Goal: Transaction & Acquisition: Purchase product/service

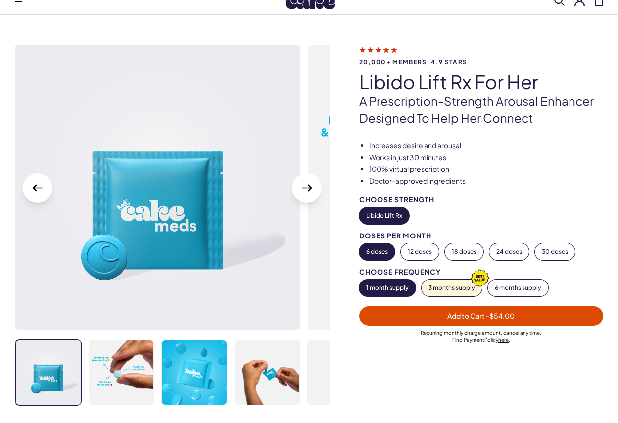
scroll to position [49, 0]
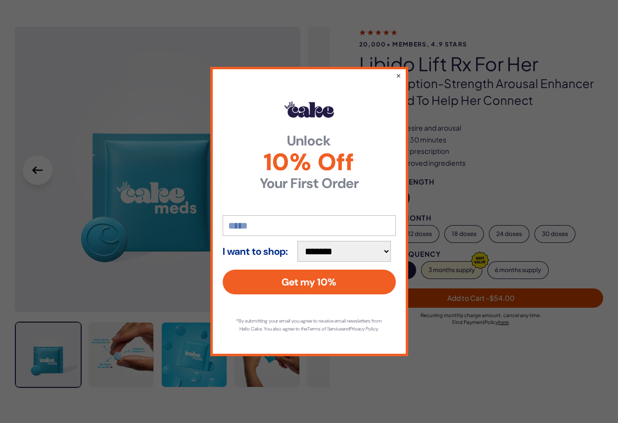
click at [391, 247] on select "**********" at bounding box center [344, 251] width 94 height 21
select select "*******"
click at [302, 241] on select "**********" at bounding box center [344, 251] width 94 height 21
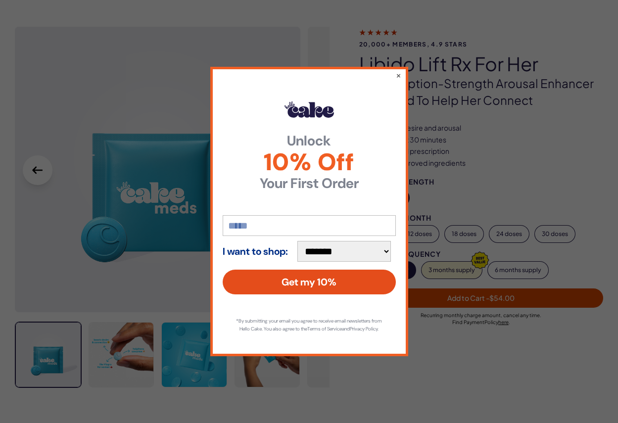
click at [350, 273] on button "Get my 10%" at bounding box center [309, 282] width 173 height 25
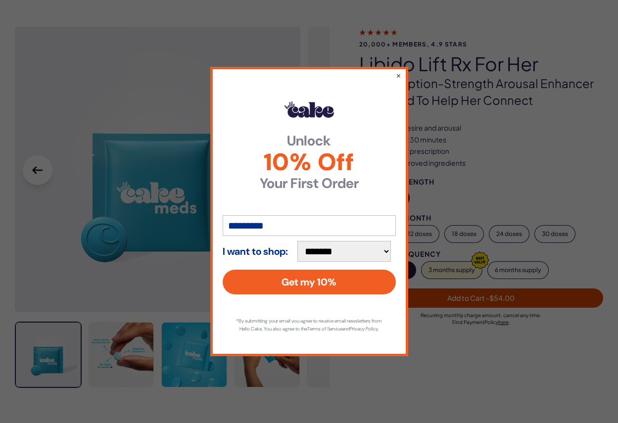
type input "**********"
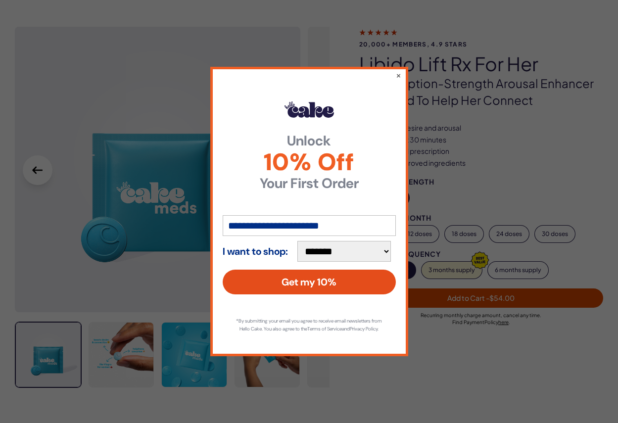
click at [312, 282] on button "Get my 10%" at bounding box center [309, 282] width 173 height 25
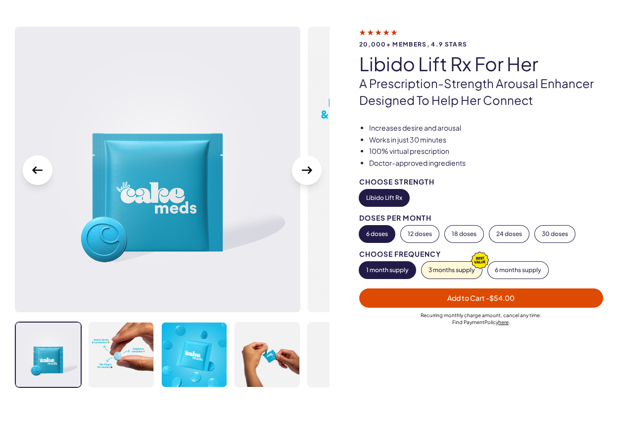
click at [454, 297] on span "Add to Cart - $54.00" at bounding box center [480, 297] width 67 height 9
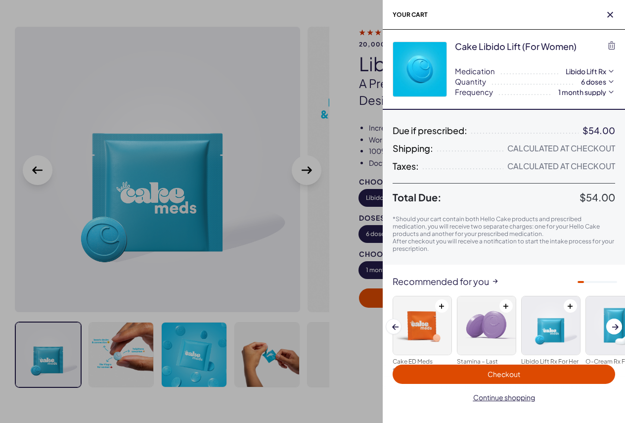
scroll to position [34, 0]
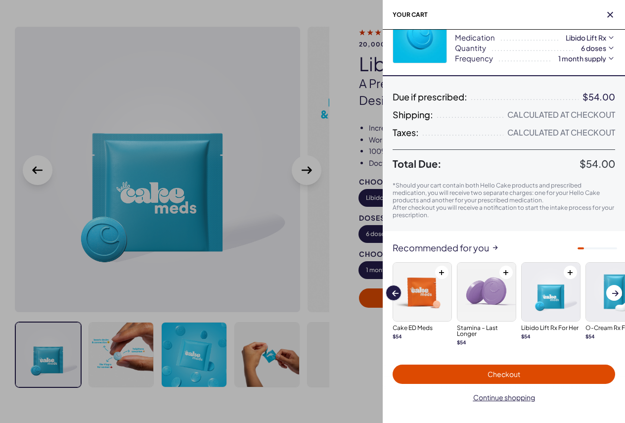
click at [392, 295] on span at bounding box center [395, 292] width 6 height 5
click at [397, 291] on span at bounding box center [395, 292] width 6 height 5
click at [390, 294] on button "Previous slide" at bounding box center [394, 293] width 16 height 16
click at [485, 372] on span "Checkout" at bounding box center [504, 374] width 211 height 11
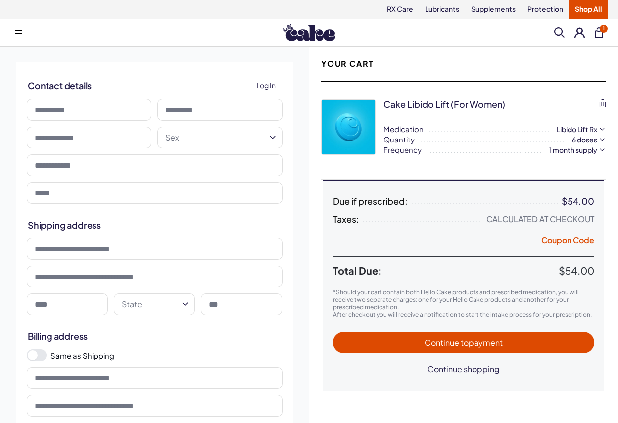
click at [72, 108] on input at bounding box center [89, 110] width 125 height 22
type input "*****"
click at [179, 112] on input at bounding box center [219, 110] width 125 height 22
type input "*****"
click at [82, 140] on input "text" at bounding box center [89, 138] width 125 height 22
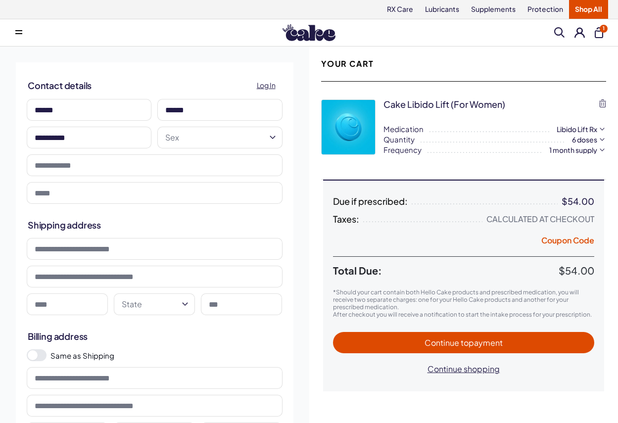
type input "**********"
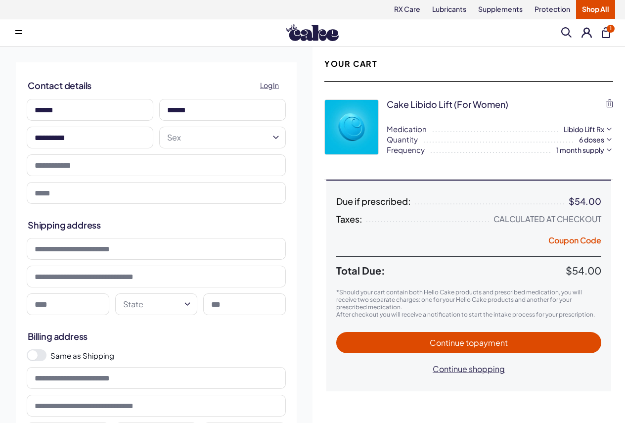
click at [274, 138] on html "RX Care Lubricants Supplements Protection Shop All Menu Him Her Everything" at bounding box center [312, 415] width 625 height 831
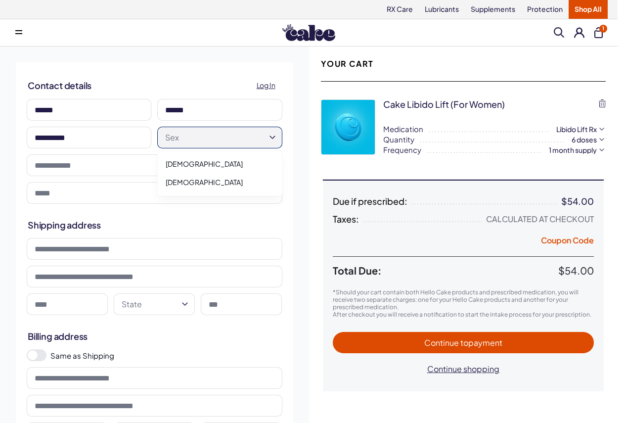
select select "******"
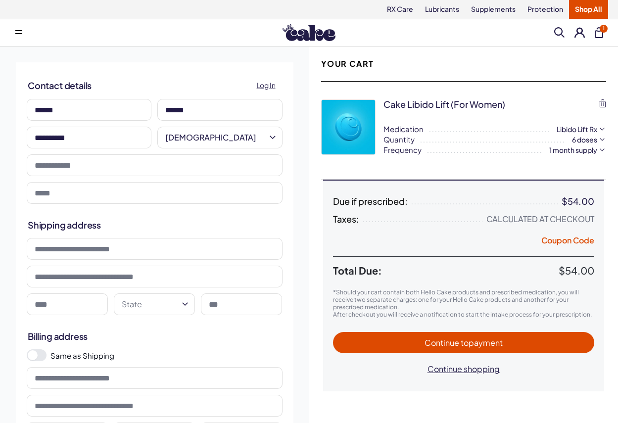
click at [71, 168] on input "tel" at bounding box center [155, 165] width 256 height 22
type input "**********"
click at [143, 254] on input at bounding box center [155, 249] width 256 height 22
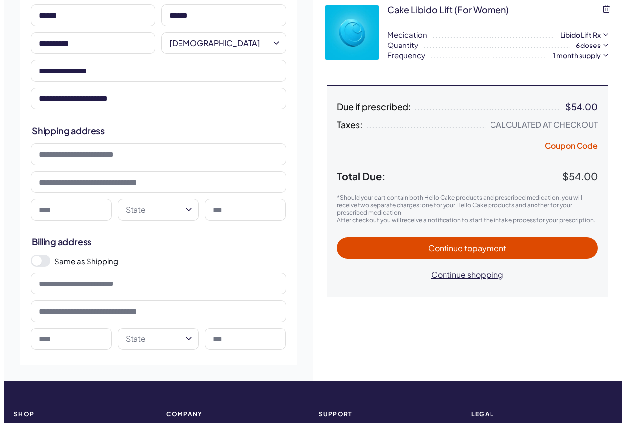
scroll to position [99, 0]
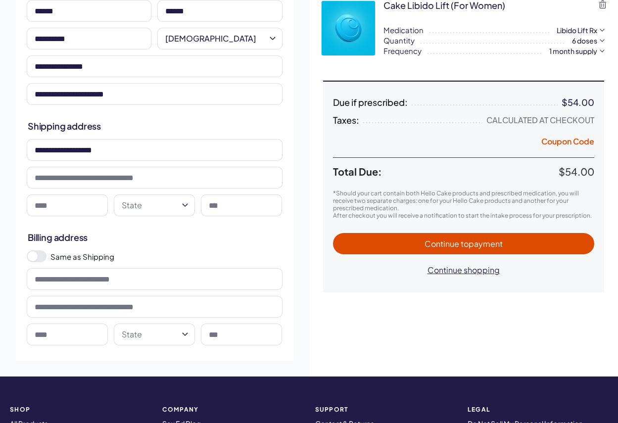
type input "**********"
click at [99, 204] on input at bounding box center [67, 205] width 81 height 22
type input "**********"
click at [186, 206] on html "RX Care Lubricants Supplements Protection Shop All Menu Him Her Everything" at bounding box center [309, 316] width 618 height 831
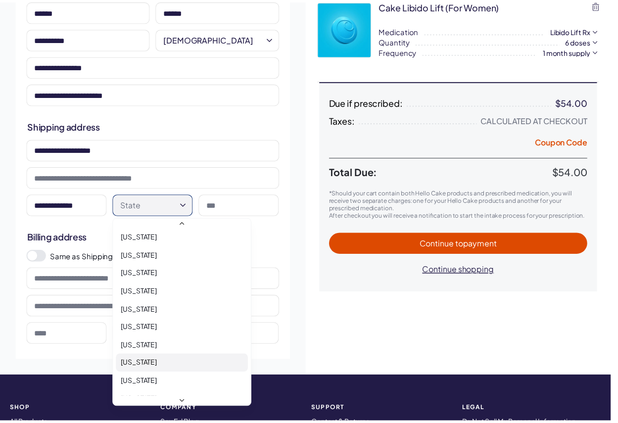
scroll to position [65, 0]
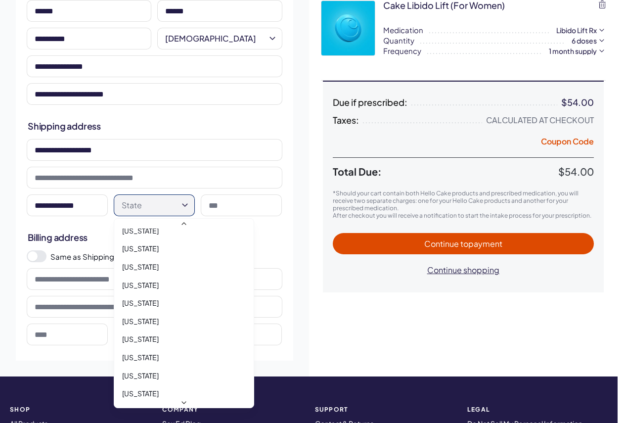
select select "**"
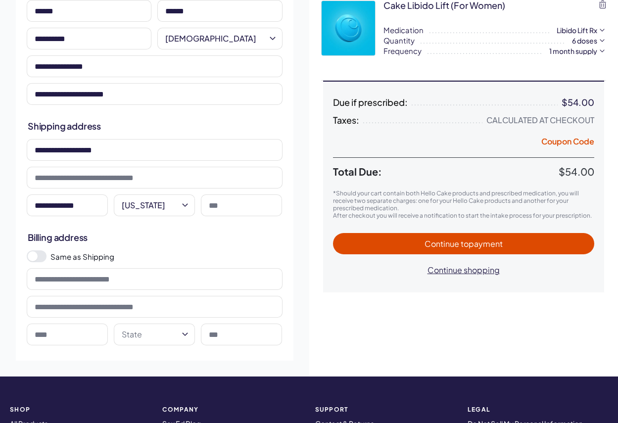
click at [236, 203] on input at bounding box center [241, 205] width 81 height 22
type input "*****"
click at [46, 257] on span at bounding box center [37, 256] width 20 height 12
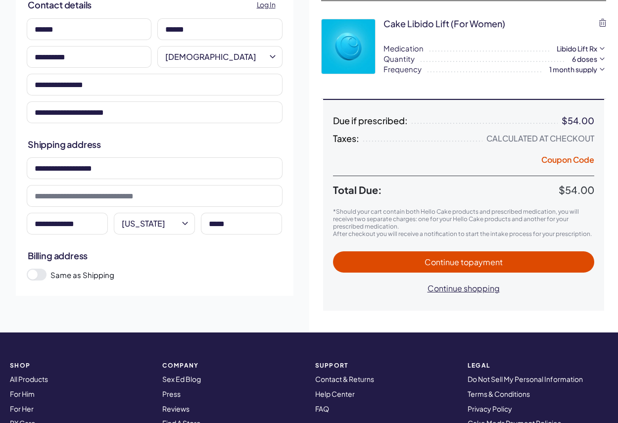
scroll to position [49, 0]
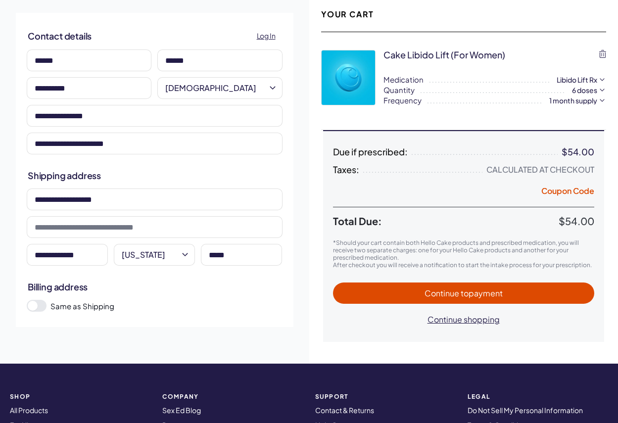
click at [474, 286] on button "Continue to payment" at bounding box center [464, 293] width 262 height 21
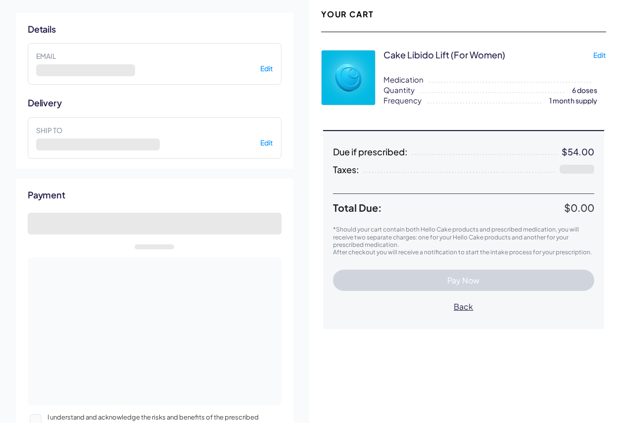
select select "**"
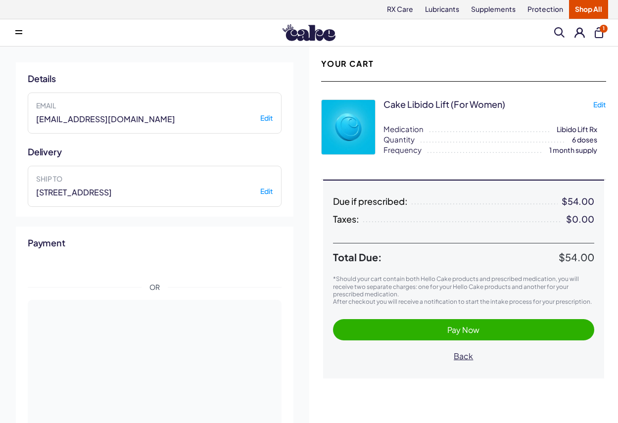
click at [464, 330] on span "Pay Now" at bounding box center [463, 330] width 32 height 10
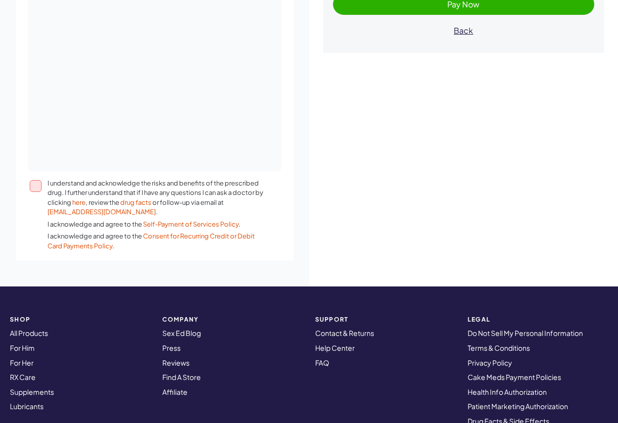
scroll to position [321, 0]
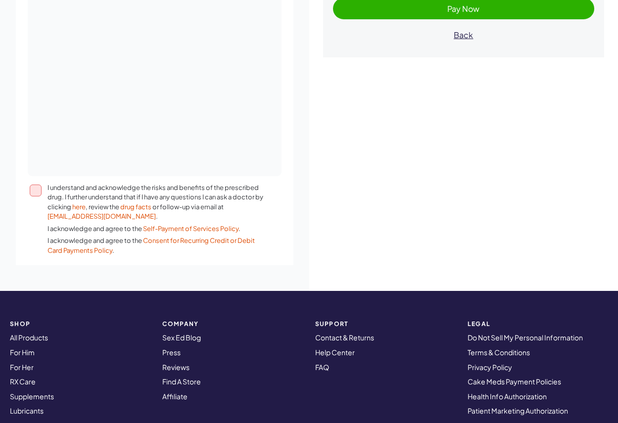
click at [33, 189] on button "I understand and acknowledge the risks and benefits of the prescribed drug. I f…" at bounding box center [36, 191] width 12 height 12
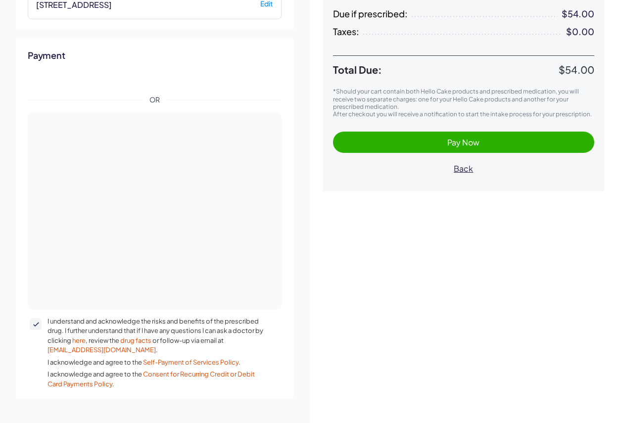
scroll to position [173, 0]
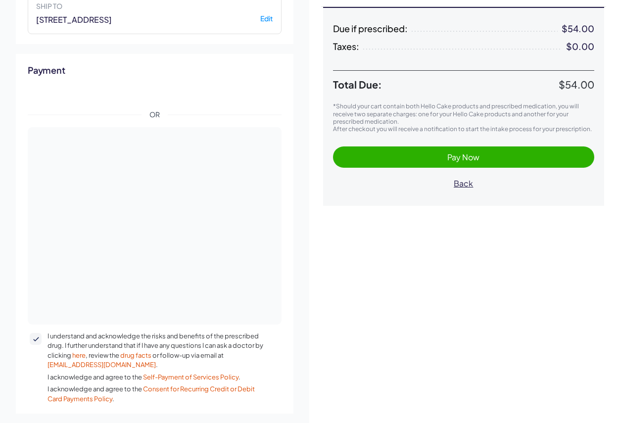
click at [413, 155] on span "Pay Now" at bounding box center [464, 156] width 242 height 11
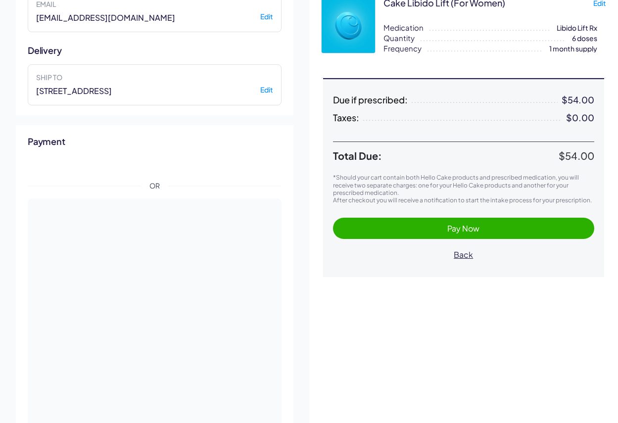
scroll to position [119, 0]
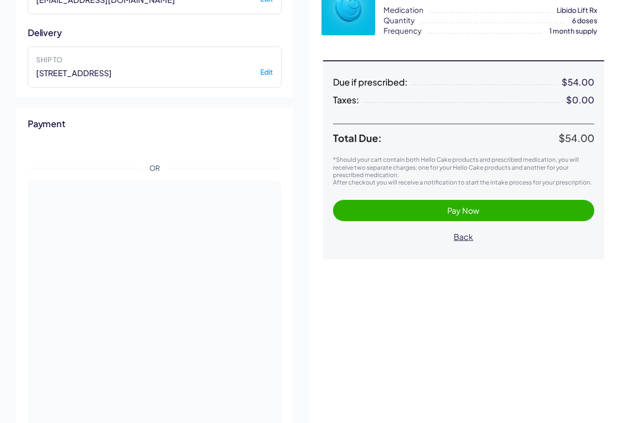
click at [425, 202] on button "Pay Now" at bounding box center [464, 210] width 262 height 21
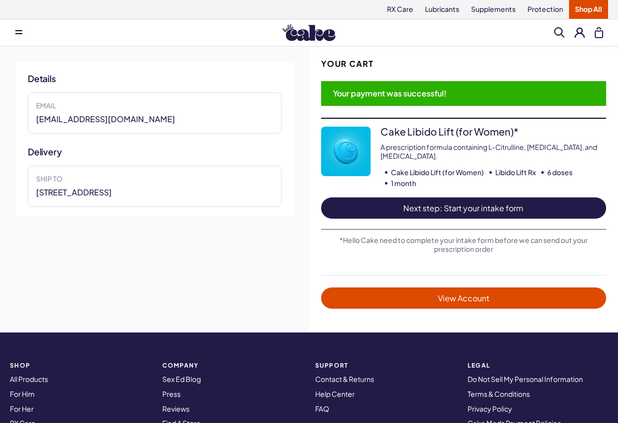
click at [467, 202] on span "Next step: Start your intake form" at bounding box center [464, 207] width 266 height 11
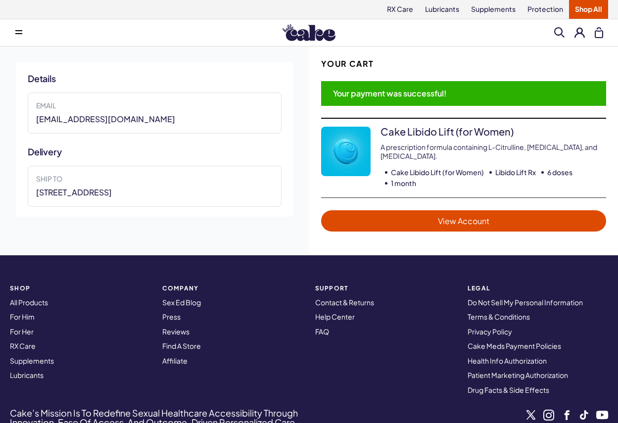
scroll to position [49, 0]
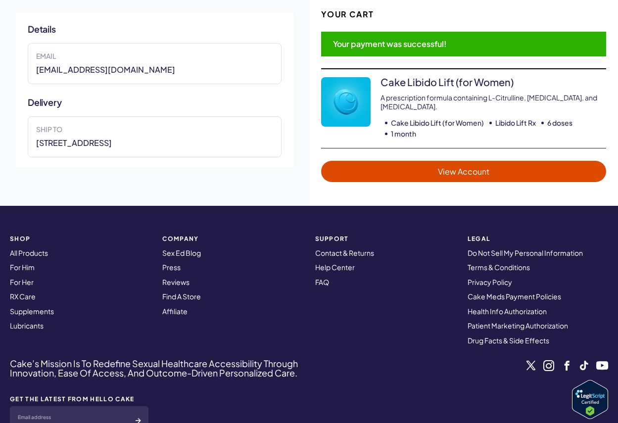
click at [443, 166] on span "View Account" at bounding box center [464, 171] width 266 height 11
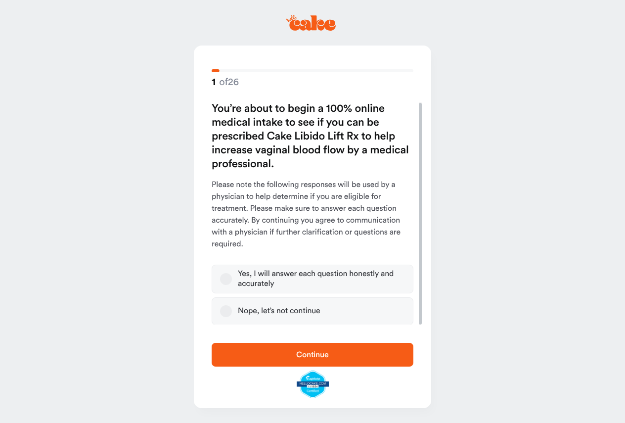
scroll to position [1, 0]
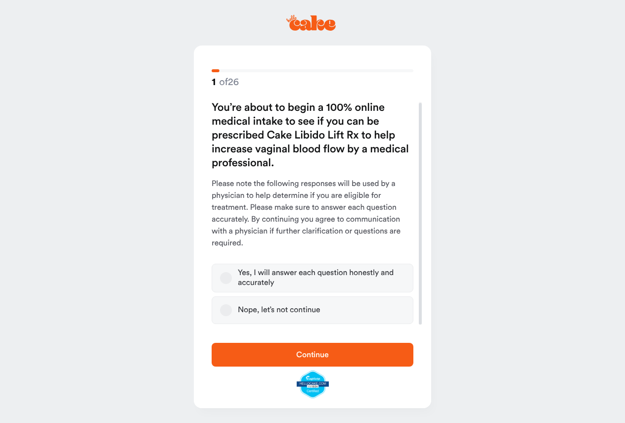
click at [227, 276] on button "Yes, I will answer each question honestly and accurately" at bounding box center [226, 278] width 12 height 12
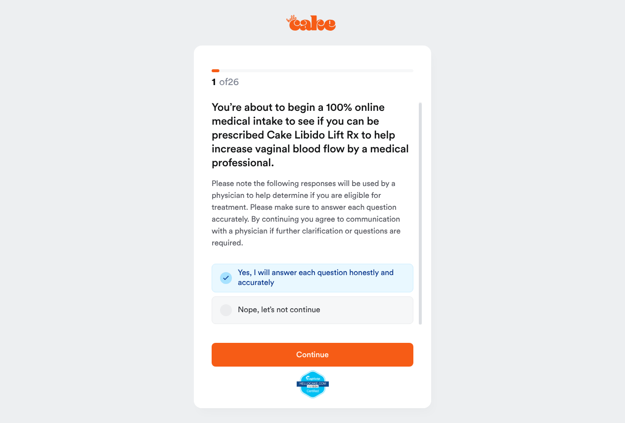
click at [299, 358] on span "Continue" at bounding box center [312, 355] width 33 height 8
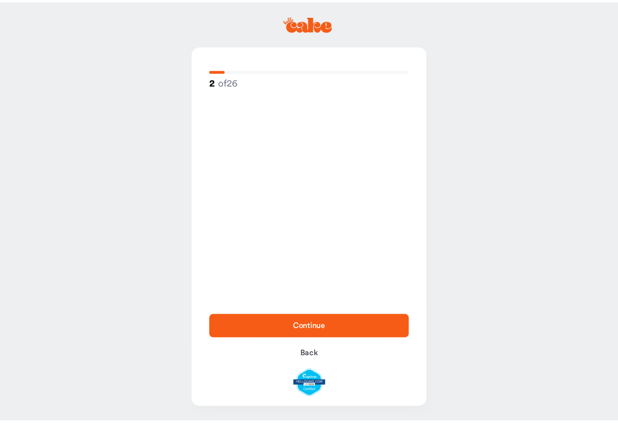
scroll to position [0, 0]
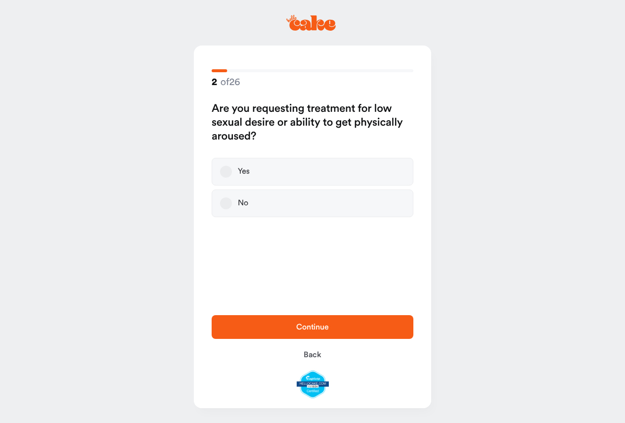
click at [226, 171] on button "Yes" at bounding box center [226, 172] width 12 height 12
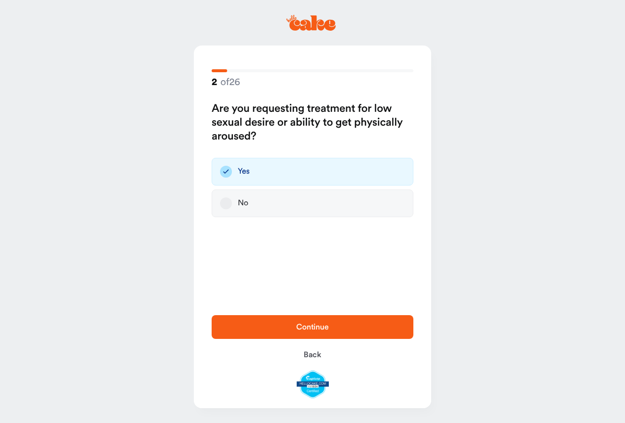
click at [297, 323] on span "Continue" at bounding box center [313, 327] width 170 height 12
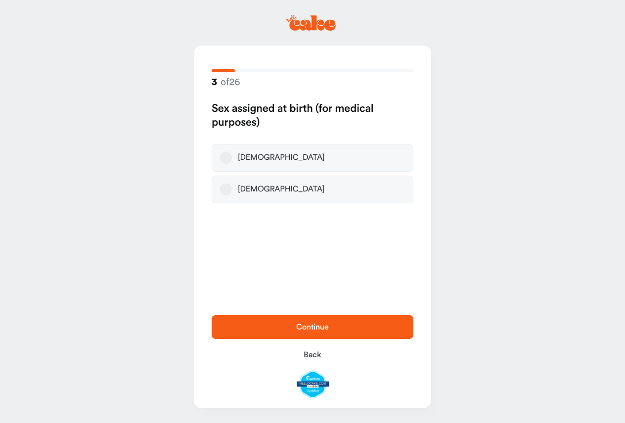
click at [226, 159] on button "[DEMOGRAPHIC_DATA]" at bounding box center [226, 158] width 12 height 12
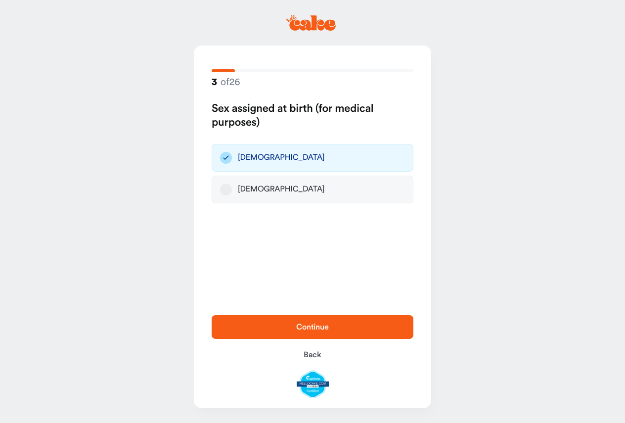
click at [317, 324] on span "Continue" at bounding box center [312, 327] width 33 height 8
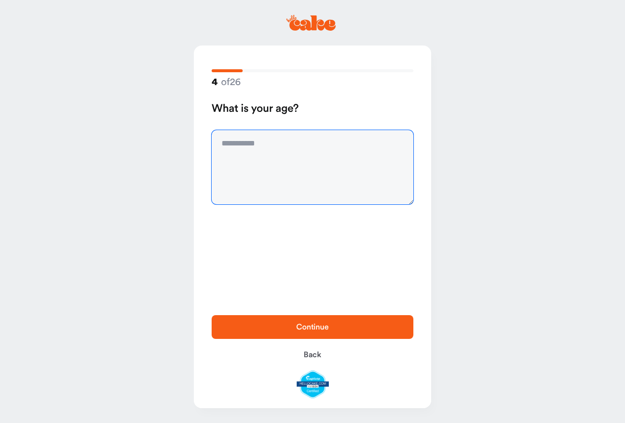
click at [265, 147] on textarea at bounding box center [313, 167] width 202 height 74
type textarea "**"
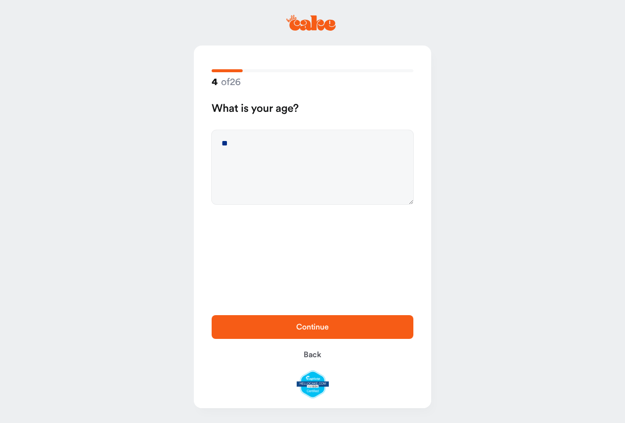
click at [315, 323] on span "Continue" at bounding box center [312, 327] width 33 height 8
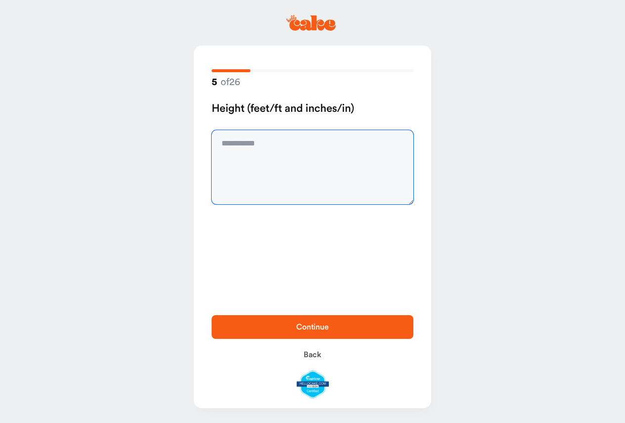
click at [250, 142] on textarea at bounding box center [313, 167] width 202 height 74
type textarea "***"
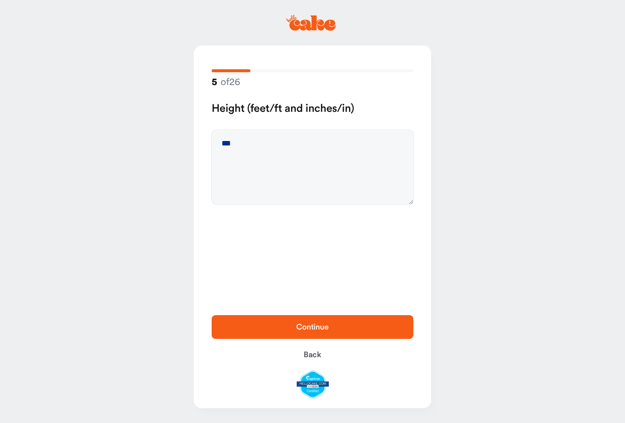
click at [322, 326] on span "Continue" at bounding box center [312, 327] width 33 height 8
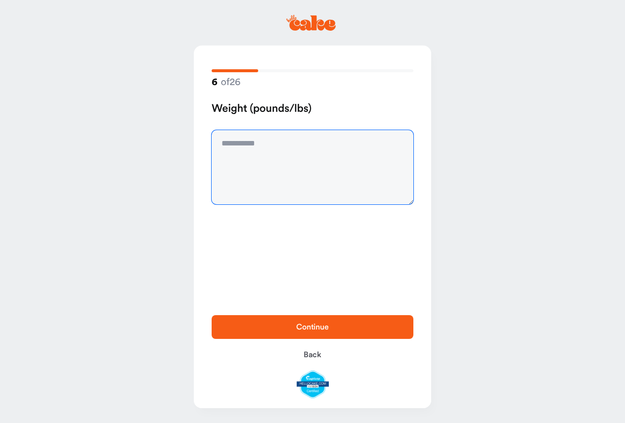
click at [245, 146] on textarea at bounding box center [313, 167] width 202 height 74
type textarea "***"
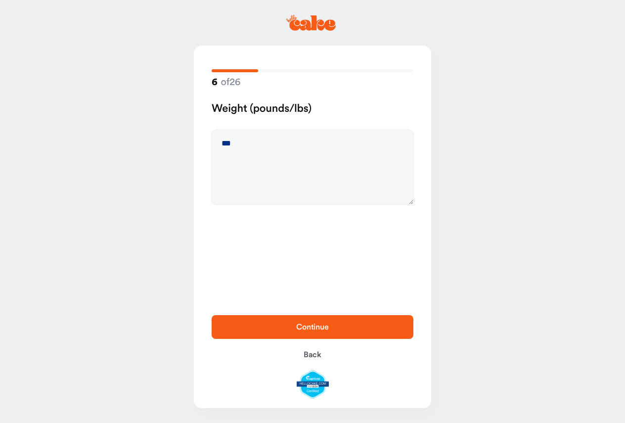
click at [334, 329] on span "Continue" at bounding box center [313, 327] width 170 height 12
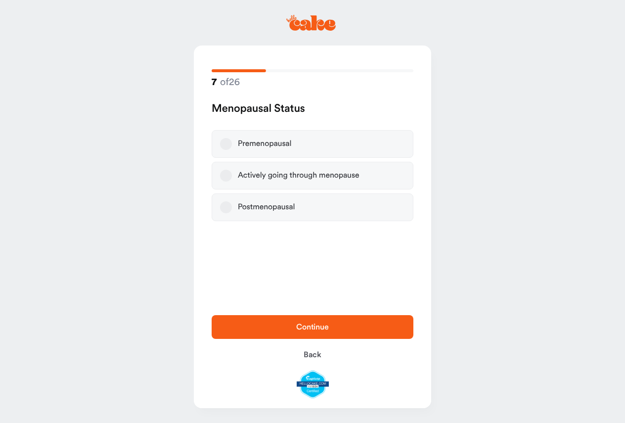
click at [233, 207] on label "Postmenopausal" at bounding box center [313, 207] width 202 height 28
click at [232, 207] on button "Postmenopausal" at bounding box center [226, 207] width 12 height 12
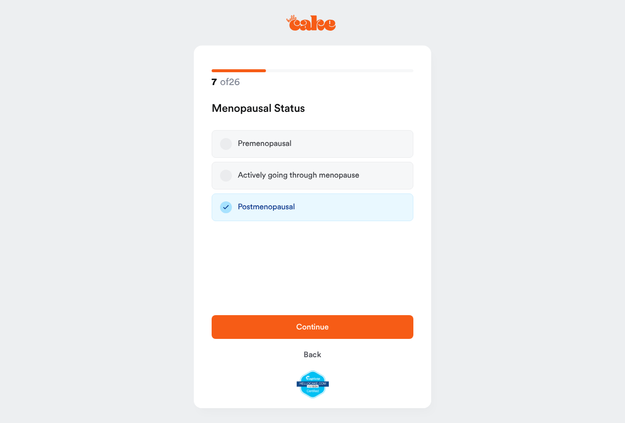
click at [330, 325] on span "Continue" at bounding box center [313, 327] width 170 height 12
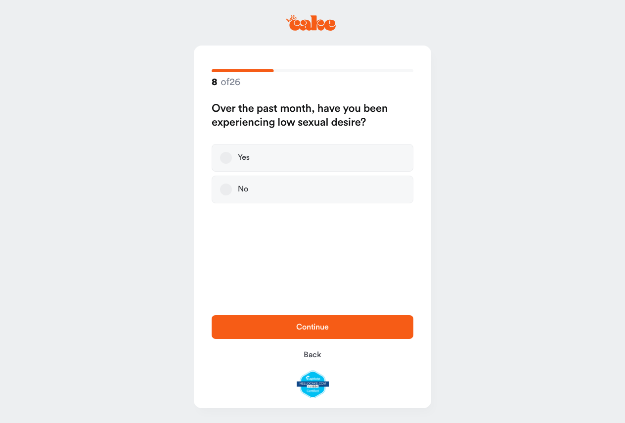
click at [228, 158] on button "Yes" at bounding box center [226, 158] width 12 height 12
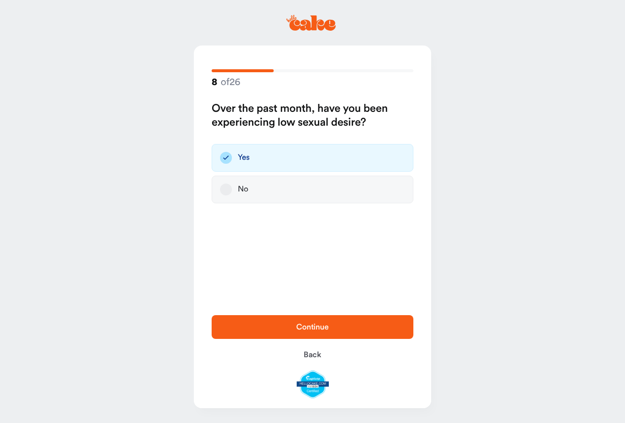
click at [309, 329] on span "Continue" at bounding box center [312, 327] width 33 height 8
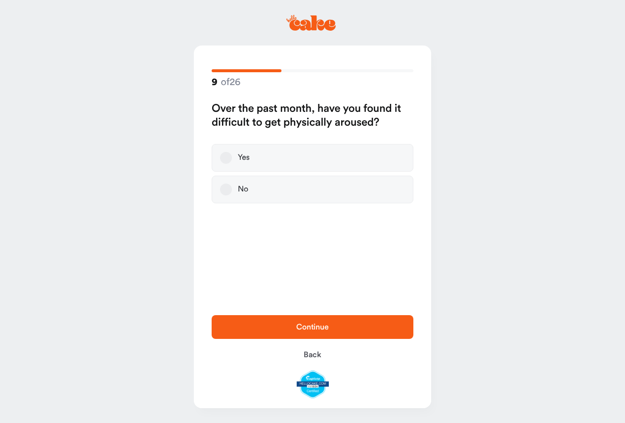
click at [224, 154] on button "Yes" at bounding box center [226, 158] width 12 height 12
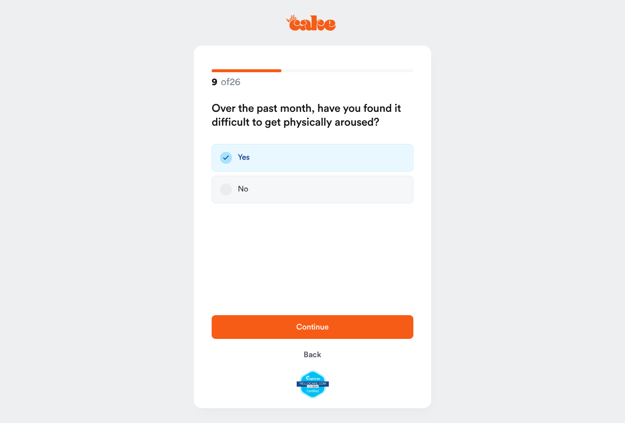
click at [305, 329] on span "Continue" at bounding box center [312, 327] width 33 height 8
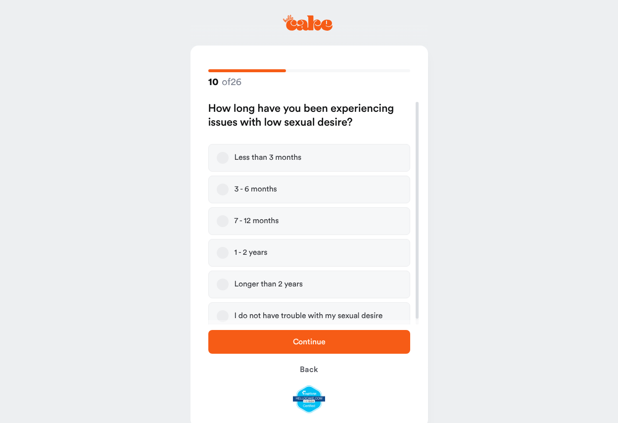
click at [224, 224] on button "7 - 12 months" at bounding box center [223, 221] width 12 height 12
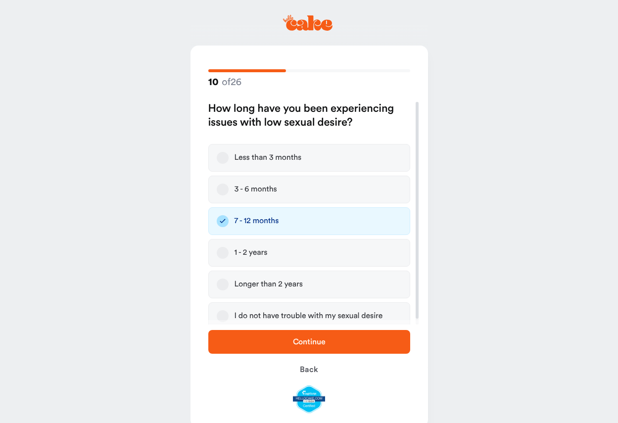
click at [300, 338] on span "Continue" at bounding box center [309, 342] width 33 height 8
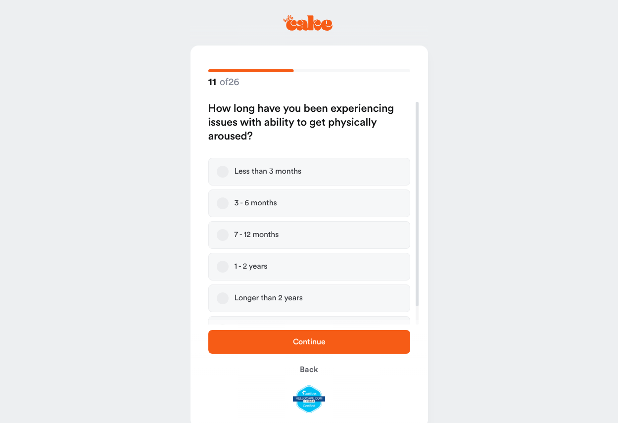
click at [221, 234] on button "7 - 12 months" at bounding box center [223, 235] width 12 height 12
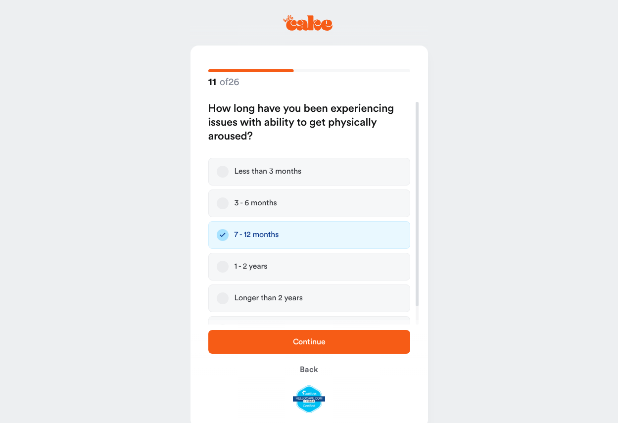
click at [292, 337] on span "Continue" at bounding box center [309, 342] width 170 height 12
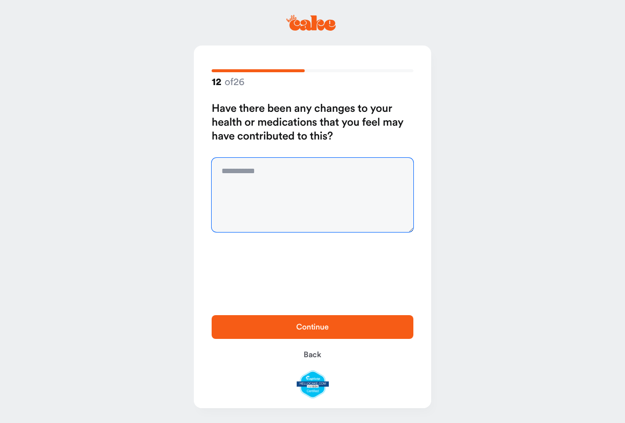
click at [271, 173] on textarea at bounding box center [313, 195] width 202 height 74
type textarea "**"
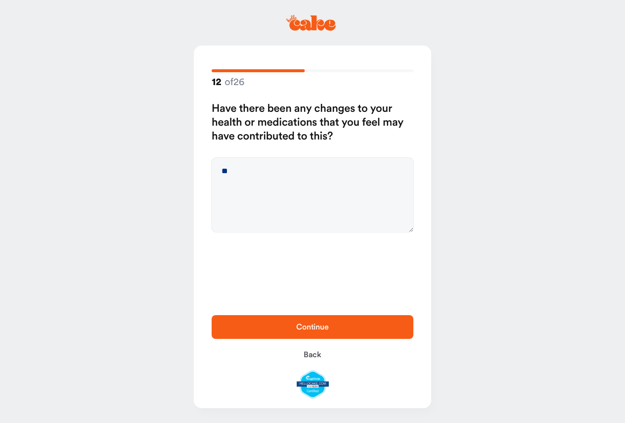
click at [331, 311] on div "Continue Back" at bounding box center [312, 356] width 237 height 103
click at [328, 329] on span "Continue" at bounding box center [312, 327] width 33 height 8
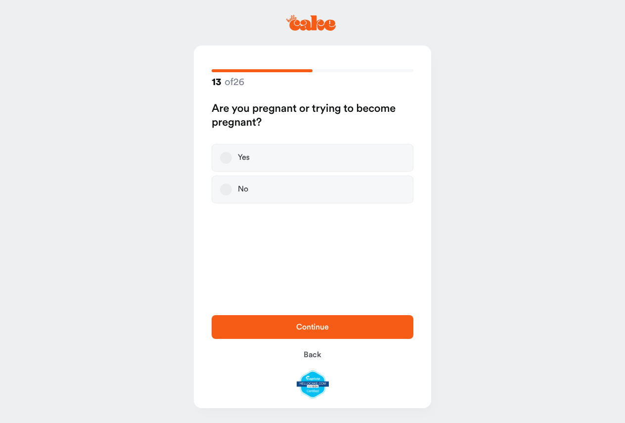
click at [229, 190] on button "No" at bounding box center [226, 190] width 12 height 12
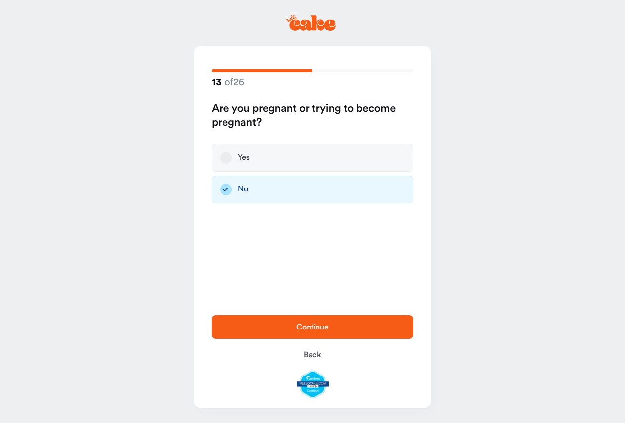
click at [323, 329] on span "Continue" at bounding box center [312, 327] width 33 height 8
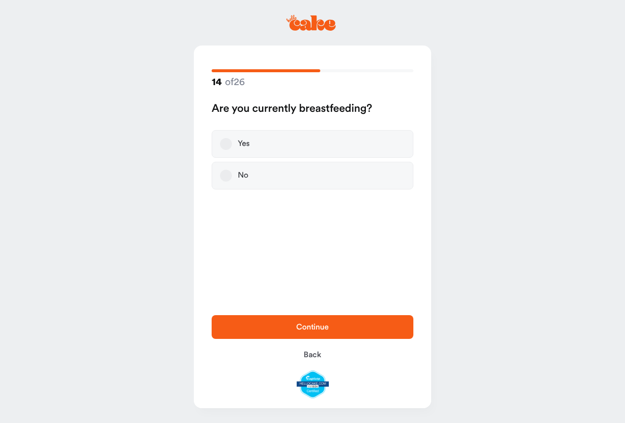
drag, startPoint x: 223, startPoint y: 174, endPoint x: 235, endPoint y: 224, distance: 51.4
click at [224, 174] on button "No" at bounding box center [226, 176] width 12 height 12
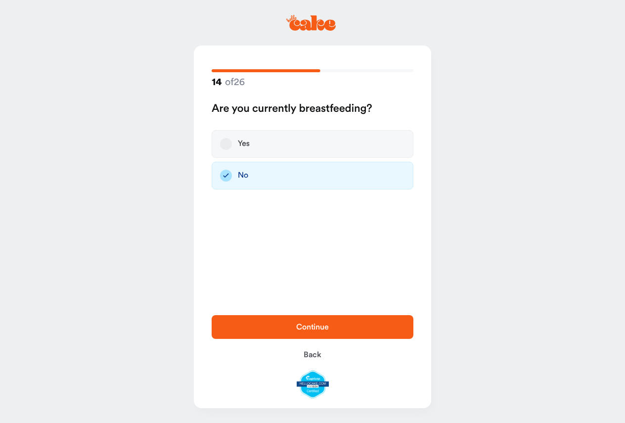
click at [308, 325] on span "Continue" at bounding box center [312, 327] width 33 height 8
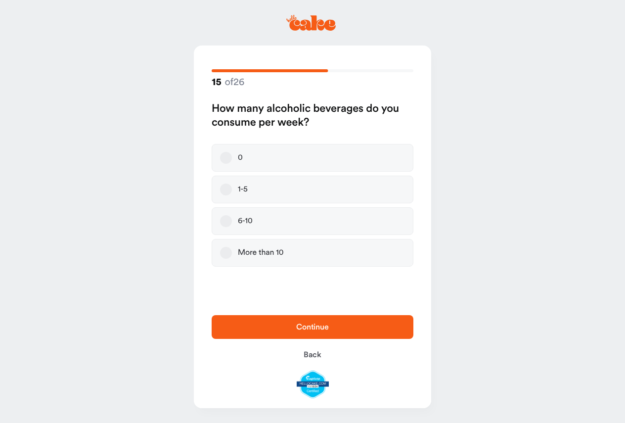
click at [228, 160] on button "0" at bounding box center [226, 158] width 12 height 12
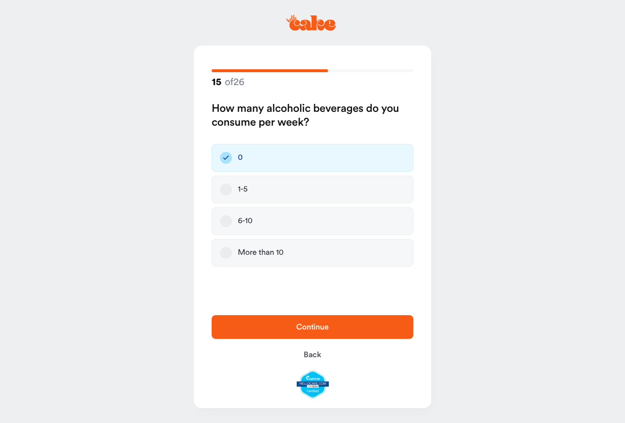
click at [305, 330] on span "Continue" at bounding box center [312, 327] width 33 height 8
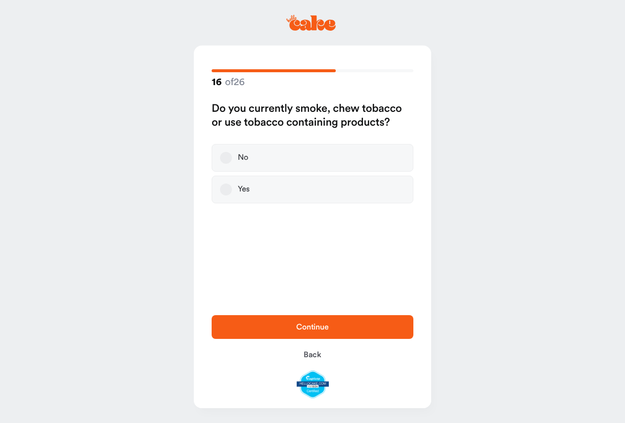
click at [226, 192] on button "Yes" at bounding box center [226, 190] width 12 height 12
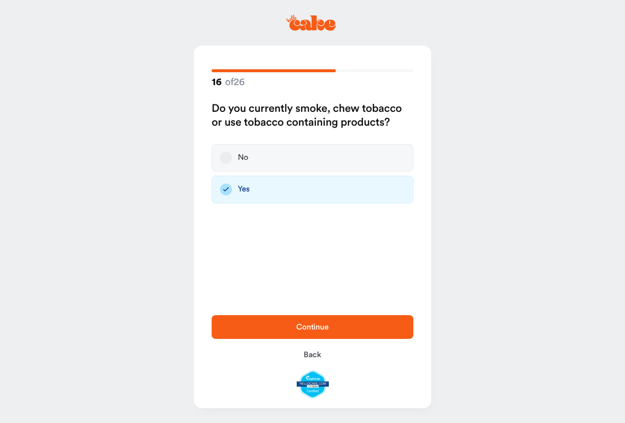
click at [282, 325] on span "Continue" at bounding box center [313, 327] width 170 height 12
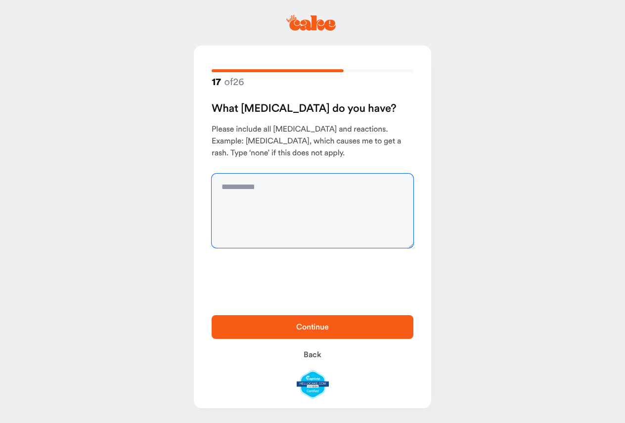
click at [269, 190] on textarea at bounding box center [313, 211] width 202 height 74
type textarea "****"
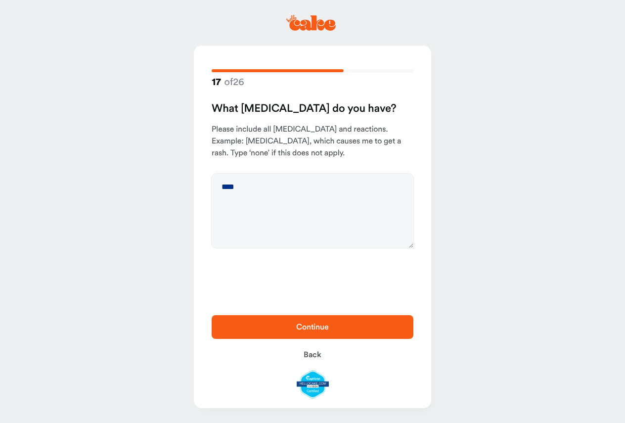
click at [314, 325] on span "Continue" at bounding box center [312, 327] width 33 height 8
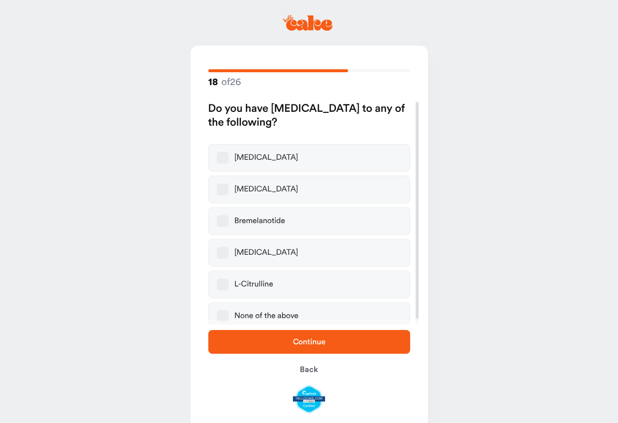
click at [220, 318] on button "None of the above" at bounding box center [223, 316] width 12 height 12
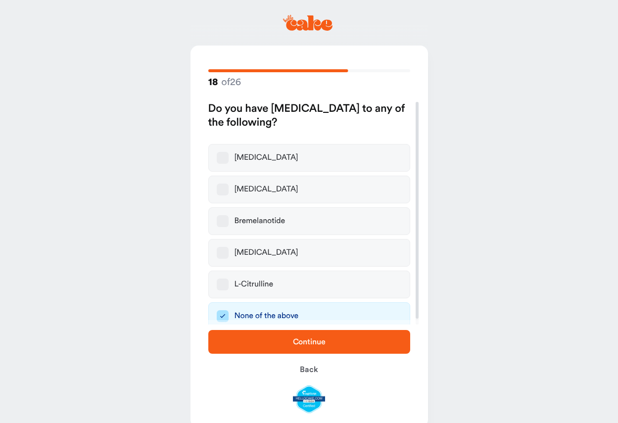
click at [281, 344] on span "Continue" at bounding box center [309, 342] width 170 height 12
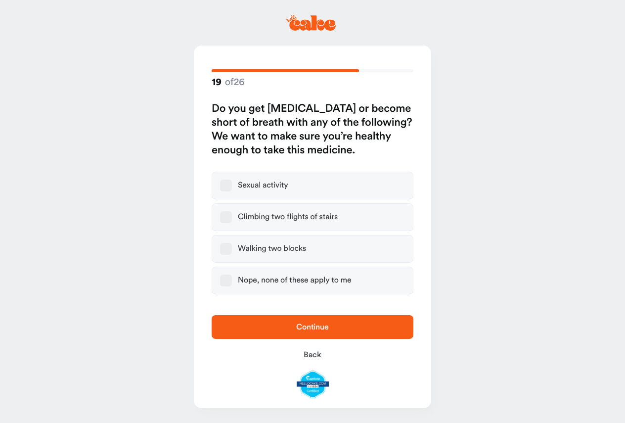
click at [228, 279] on button "Nope, none of these apply to me" at bounding box center [226, 281] width 12 height 12
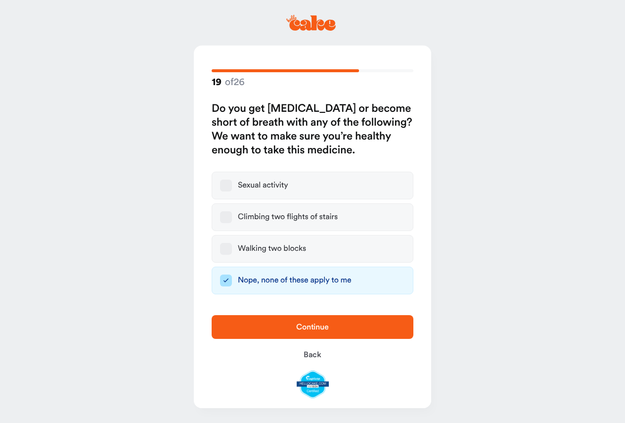
click at [319, 324] on span "Continue" at bounding box center [312, 327] width 33 height 8
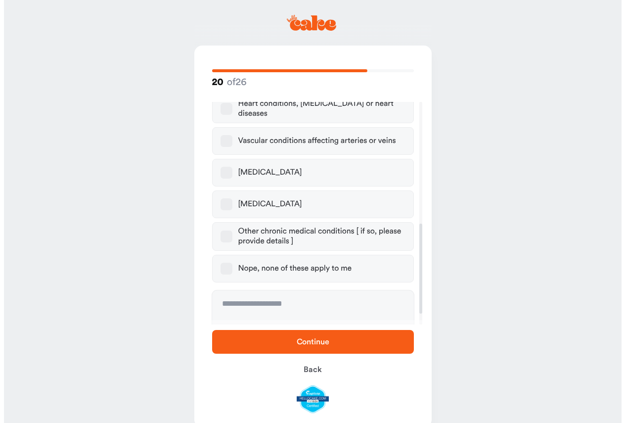
scroll to position [328, 0]
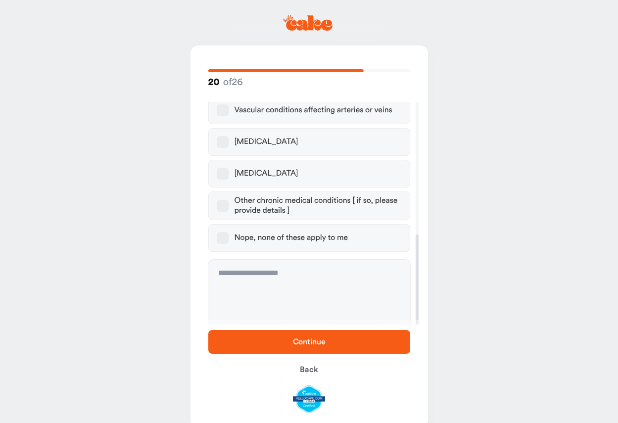
click at [222, 232] on button "Nope, none of these apply to me" at bounding box center [223, 238] width 12 height 12
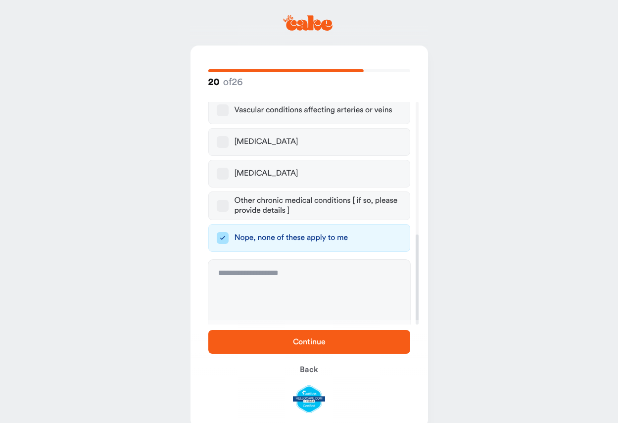
click at [325, 341] on span "Continue" at bounding box center [309, 342] width 33 height 8
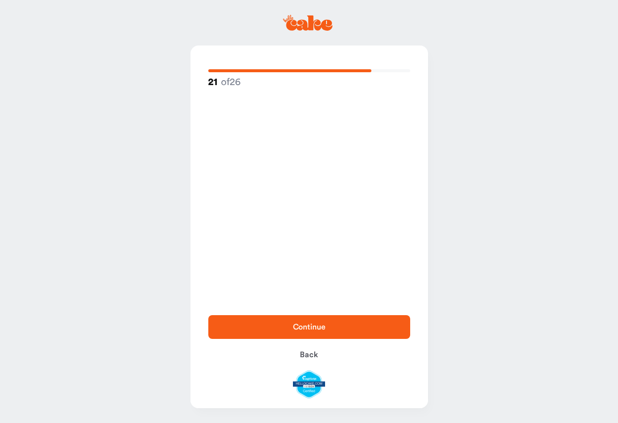
scroll to position [0, 0]
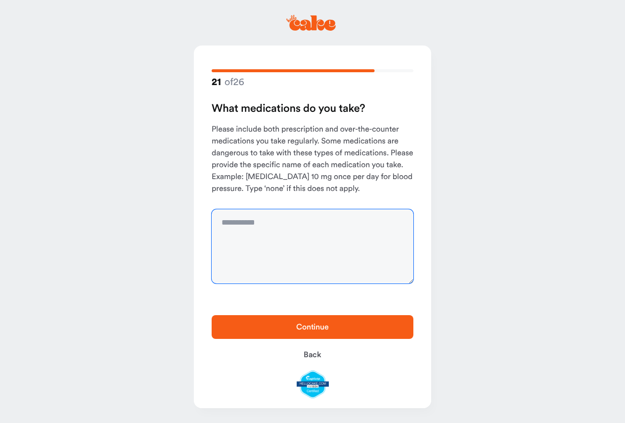
click at [282, 222] on textarea at bounding box center [313, 246] width 202 height 74
type textarea "****"
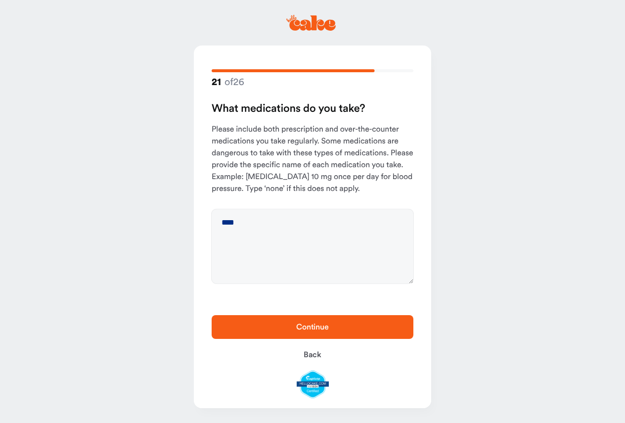
click at [328, 322] on span "Continue" at bounding box center [313, 327] width 170 height 12
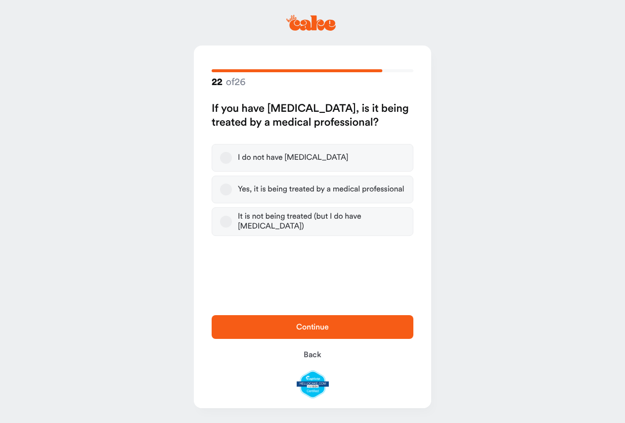
click at [226, 164] on button "I do not have high blood pressure" at bounding box center [226, 158] width 12 height 12
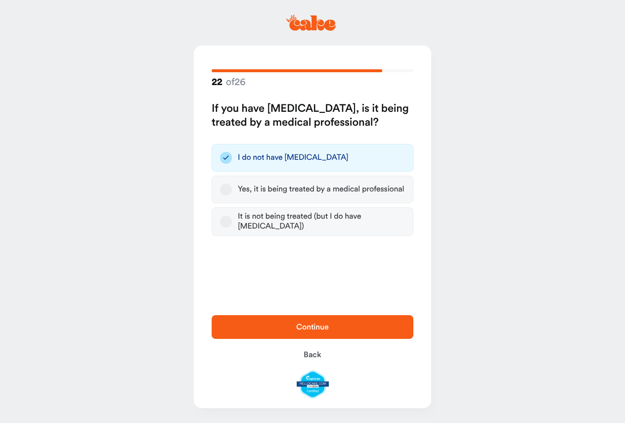
click at [306, 320] on button "Continue" at bounding box center [313, 327] width 202 height 24
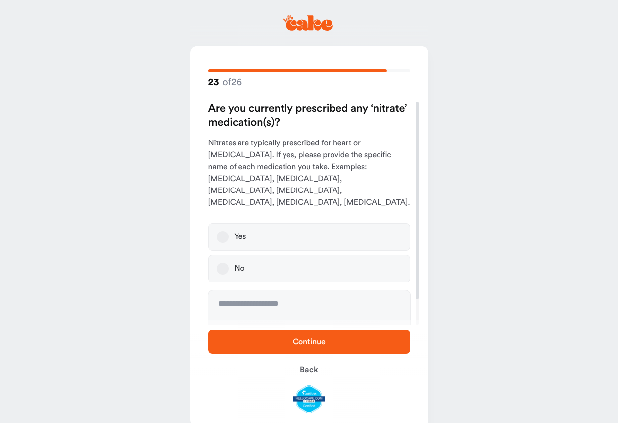
click at [226, 263] on button "No" at bounding box center [223, 269] width 12 height 12
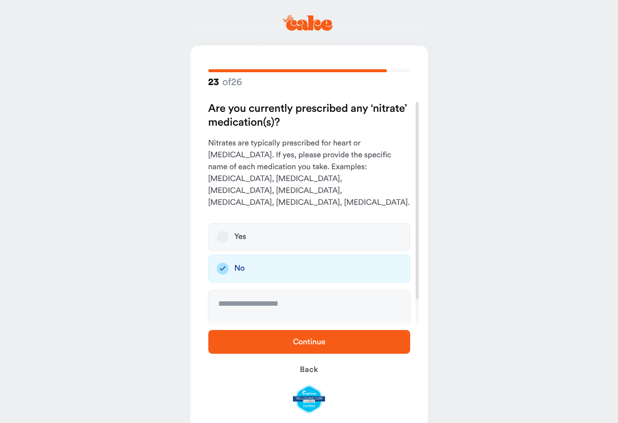
click at [329, 334] on button "Continue" at bounding box center [309, 342] width 202 height 24
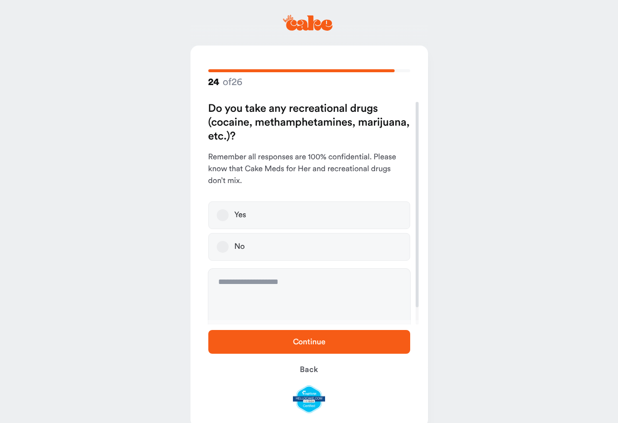
click at [221, 250] on button "No" at bounding box center [223, 247] width 12 height 12
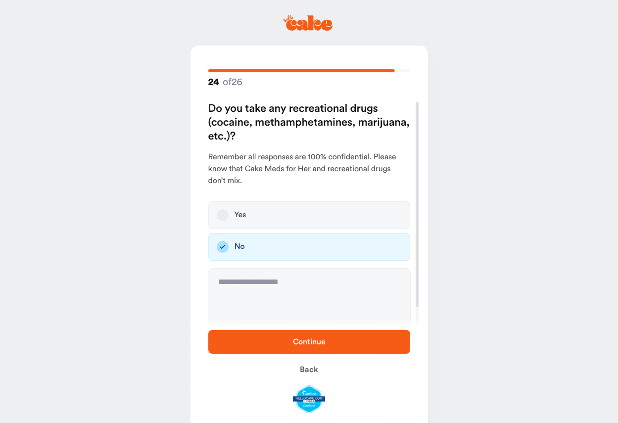
click at [305, 340] on span "Continue" at bounding box center [309, 342] width 33 height 8
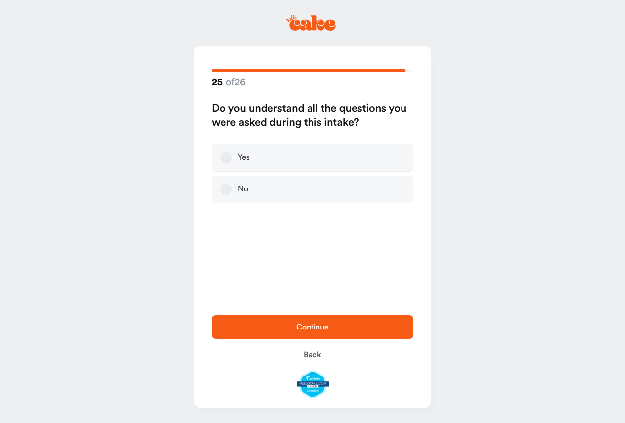
click at [231, 159] on button "Yes" at bounding box center [226, 158] width 12 height 12
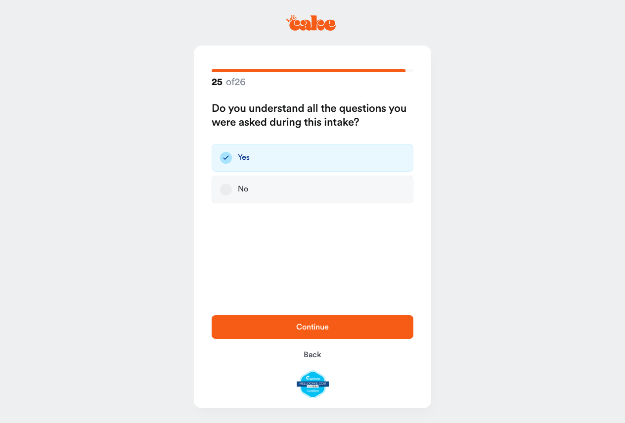
click at [339, 324] on span "Continue" at bounding box center [313, 327] width 170 height 12
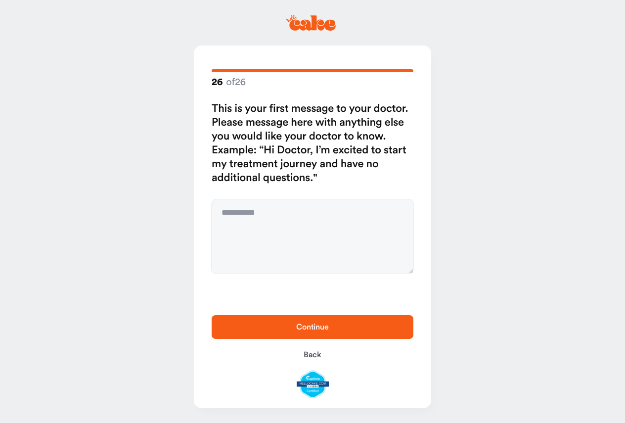
click at [319, 328] on span "Continue" at bounding box center [312, 327] width 33 height 8
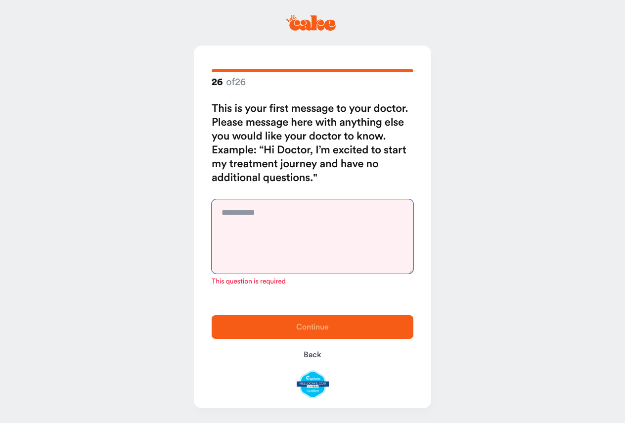
click at [256, 215] on textarea at bounding box center [313, 236] width 202 height 74
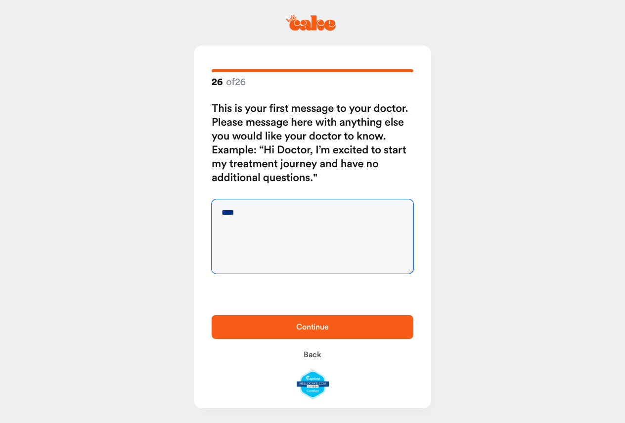
type textarea "****"
click at [320, 325] on span "Continue" at bounding box center [312, 327] width 33 height 8
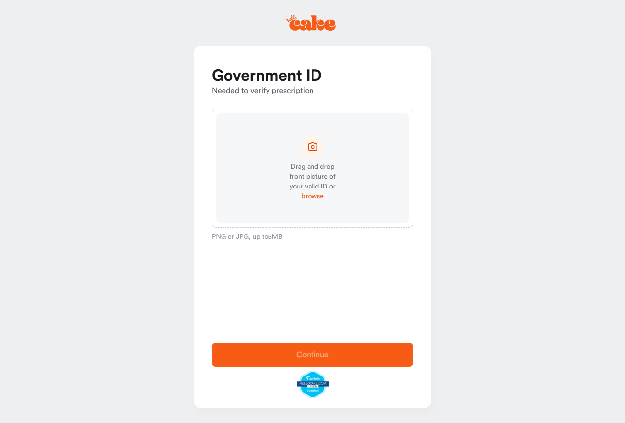
click at [310, 196] on span "browse" at bounding box center [312, 196] width 22 height 10
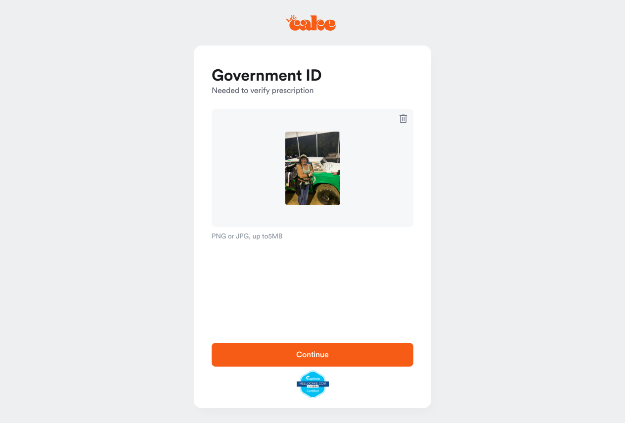
click at [353, 354] on span "Continue" at bounding box center [313, 355] width 170 height 12
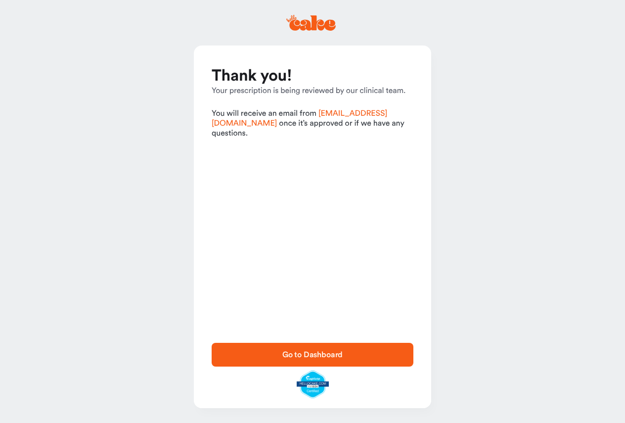
click at [296, 354] on span "Go to Dashboard" at bounding box center [313, 355] width 61 height 8
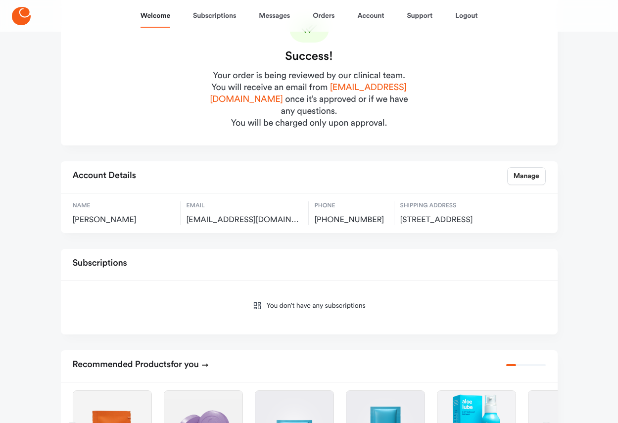
scroll to position [99, 0]
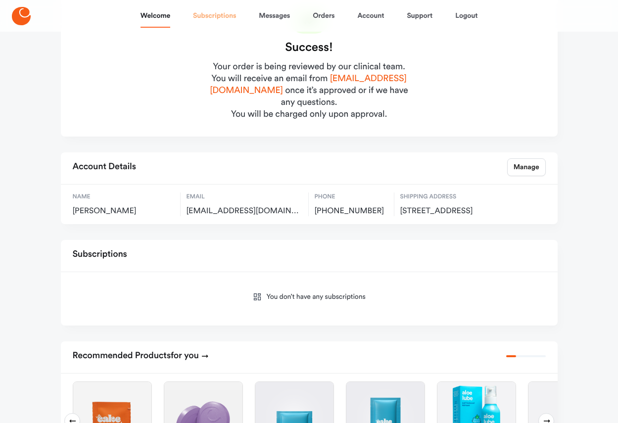
click at [233, 17] on link "Subscriptions" at bounding box center [214, 16] width 43 height 24
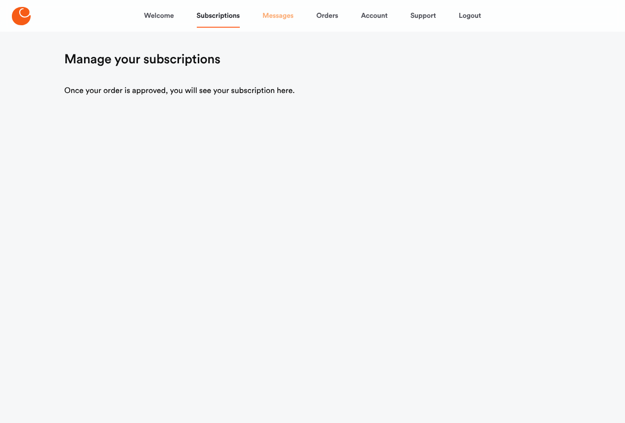
click at [283, 13] on link "Messages" at bounding box center [278, 16] width 31 height 24
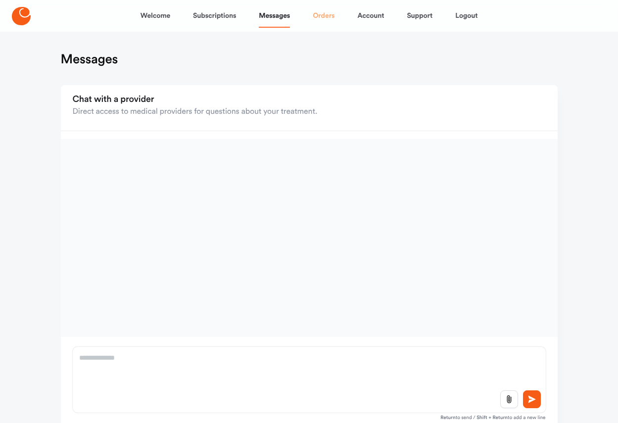
click at [332, 18] on link "Orders" at bounding box center [324, 16] width 22 height 24
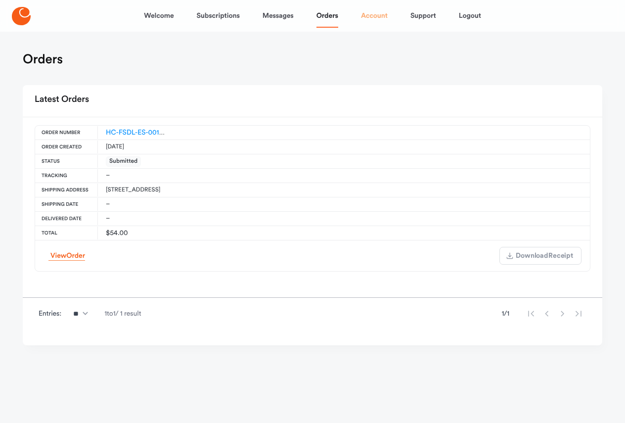
click at [379, 14] on link "Account" at bounding box center [374, 16] width 27 height 24
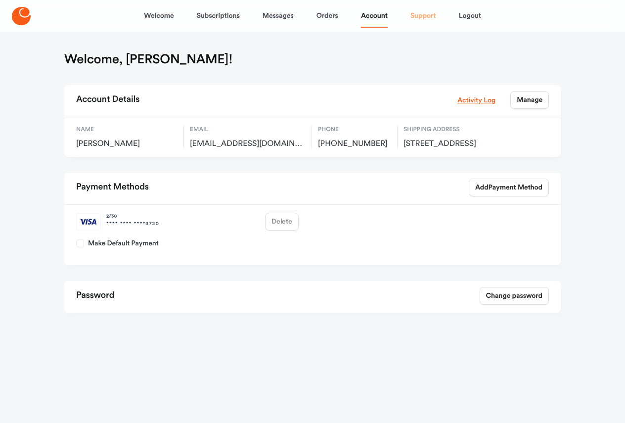
click at [431, 17] on link "Support" at bounding box center [424, 16] width 26 height 24
click at [167, 11] on link "Welcome" at bounding box center [159, 16] width 30 height 24
